Goal: Check status: Check status

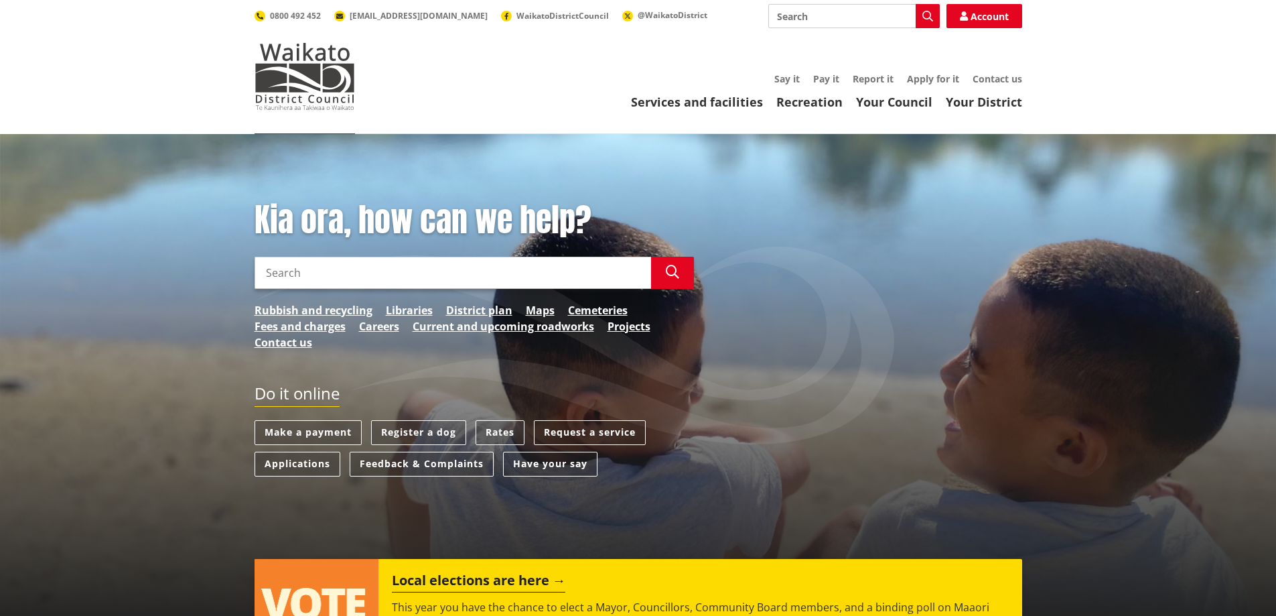
click at [358, 273] on input "Search" at bounding box center [453, 273] width 397 height 32
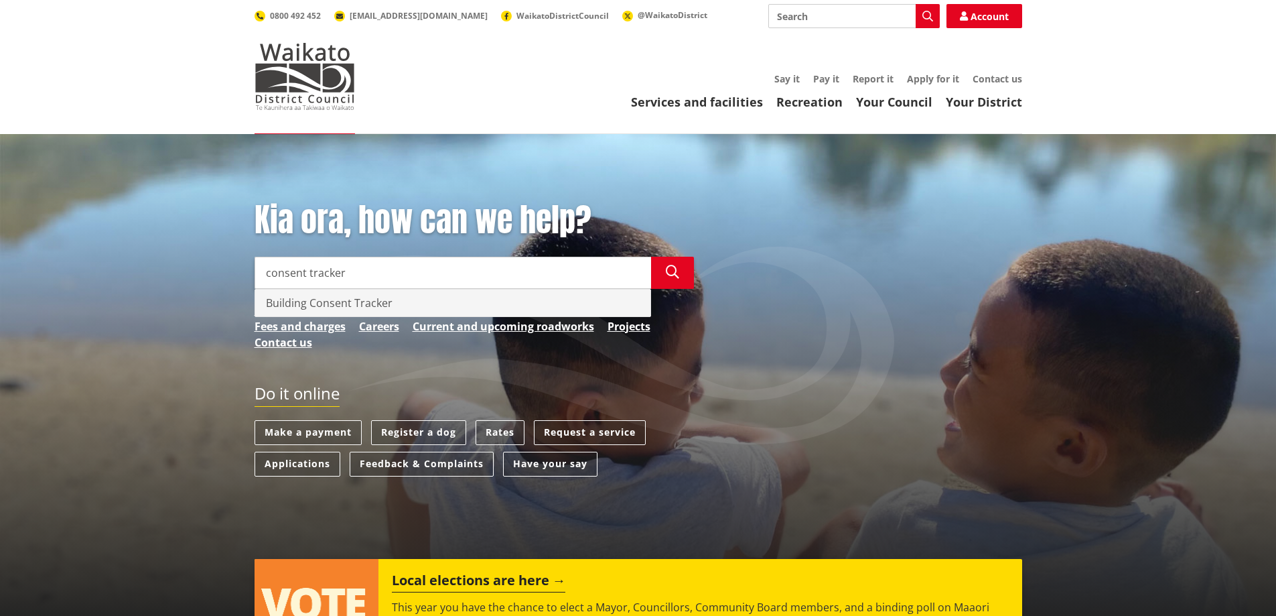
click at [311, 302] on div "Building Consent Tracker" at bounding box center [452, 302] width 395 height 27
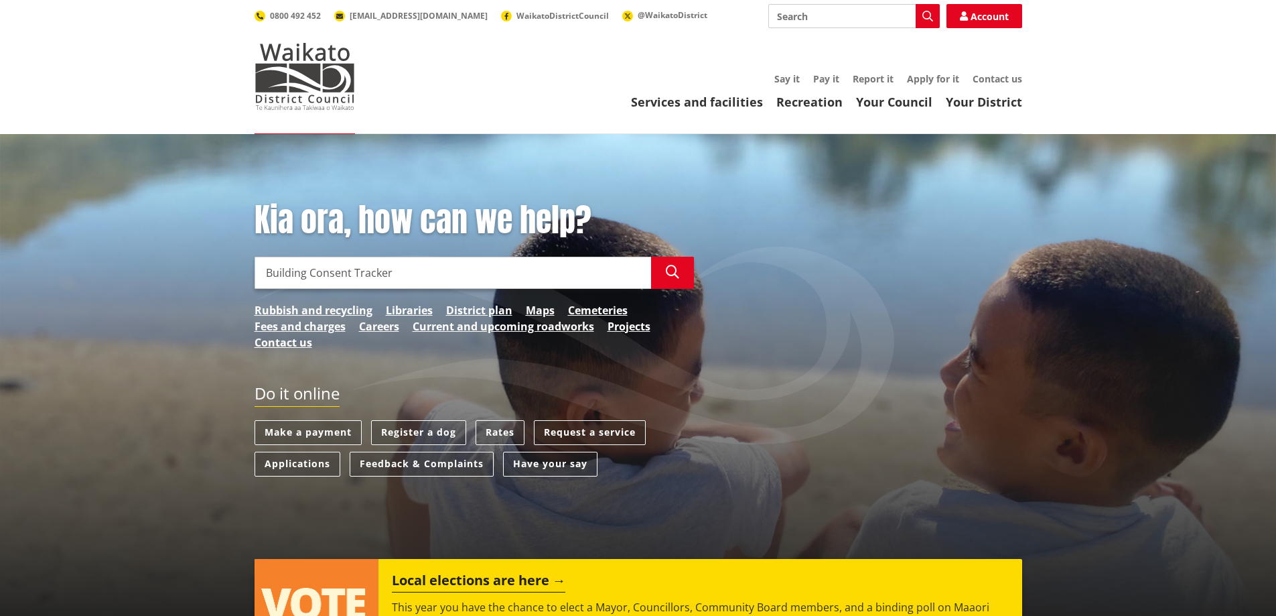
type input "Building Consent Tracker"
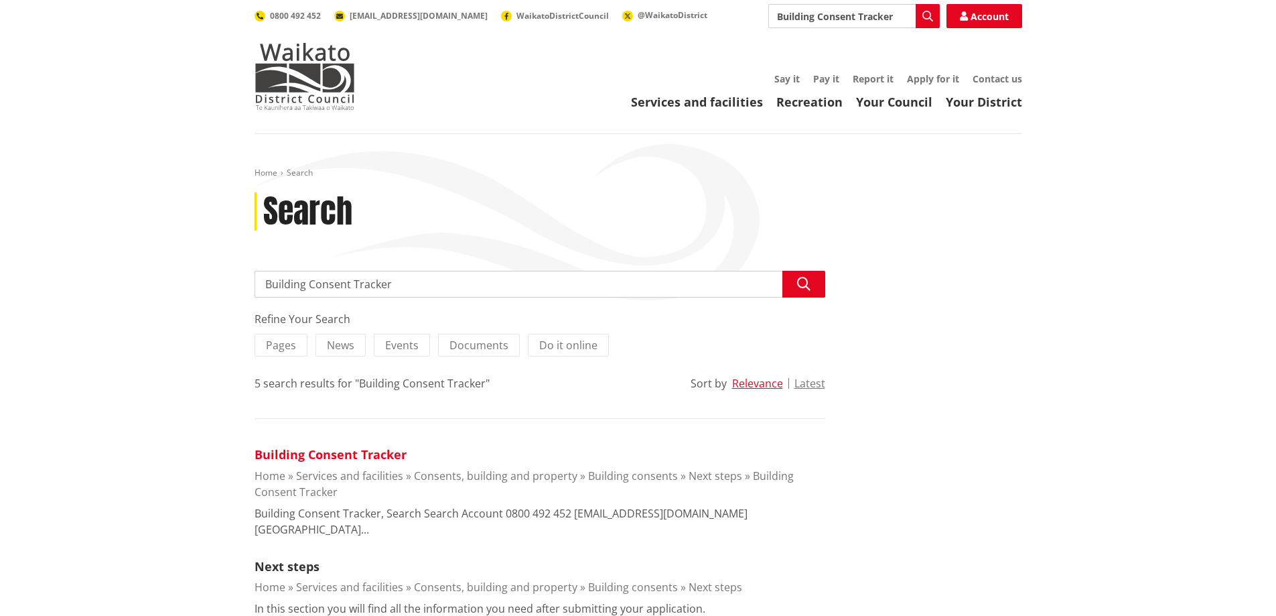
click at [338, 459] on link "Building Consent Tracker" at bounding box center [331, 454] width 152 height 16
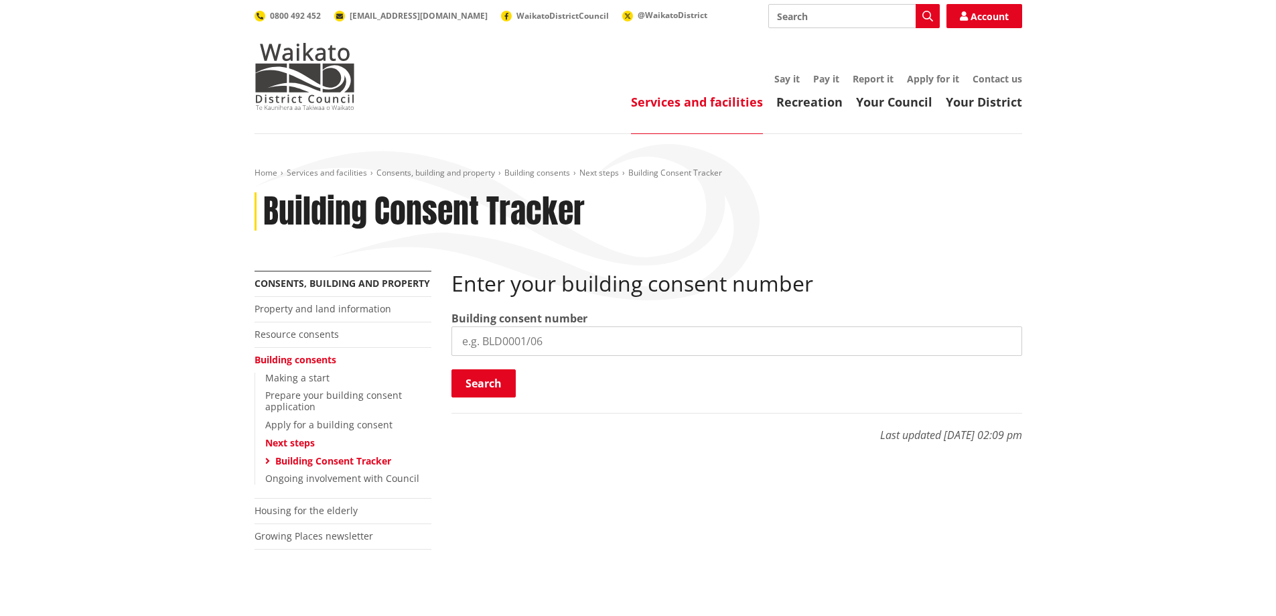
click at [549, 342] on input "search" at bounding box center [736, 340] width 571 height 29
type input "BLD0072/26"
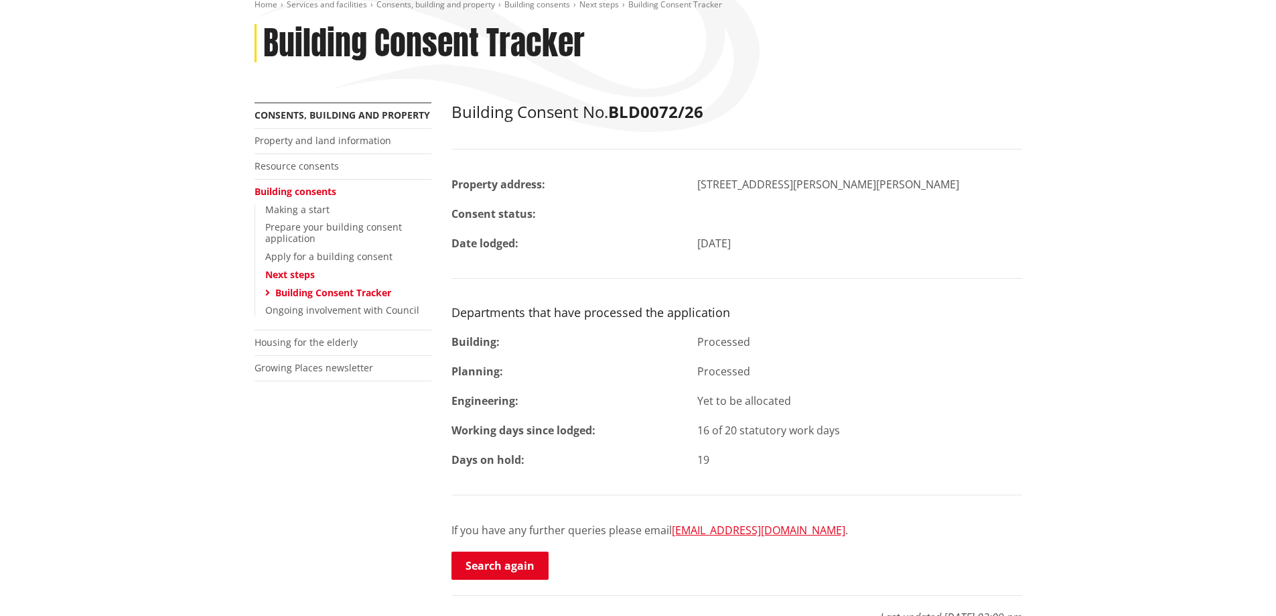
scroll to position [201, 0]
